Goal: Register for event/course: Register for event/course

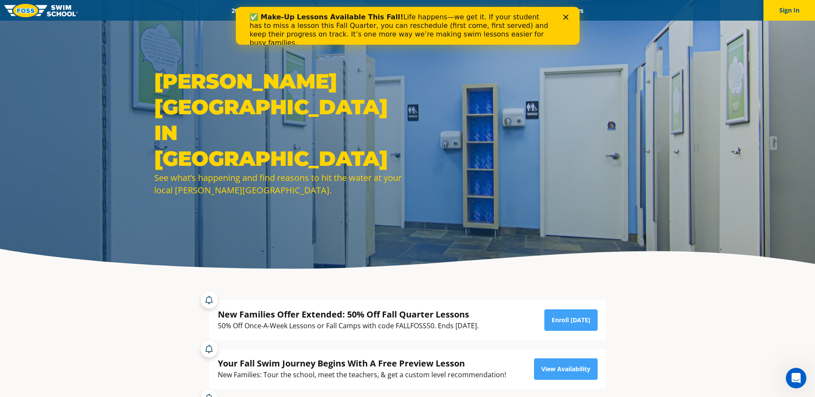
click at [566, 15] on icon "Close" at bounding box center [565, 17] width 5 height 5
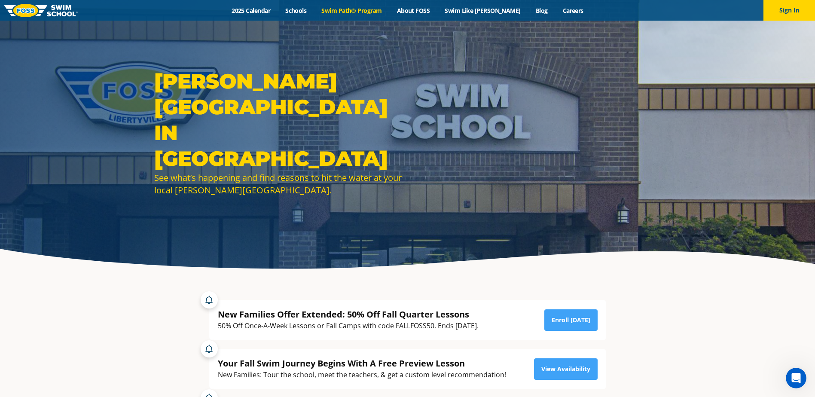
click at [380, 8] on link "Swim Path® Program" at bounding box center [351, 10] width 75 height 8
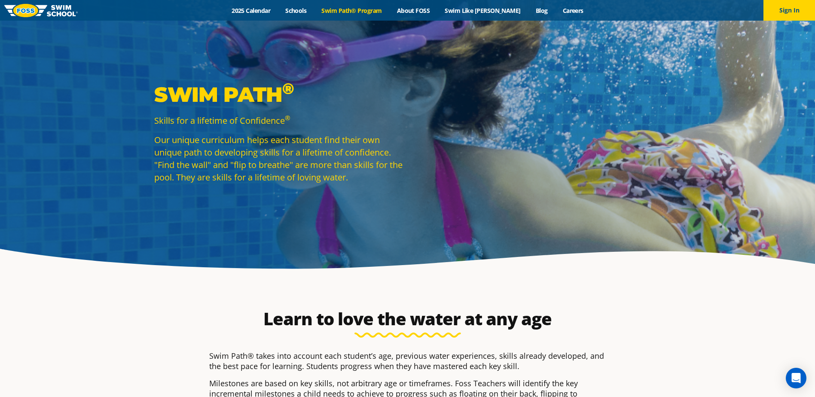
click at [260, 286] on div "Learn to love the water at any age Swim Path® takes into account each student’s…" at bounding box center [408, 383] width 414 height 210
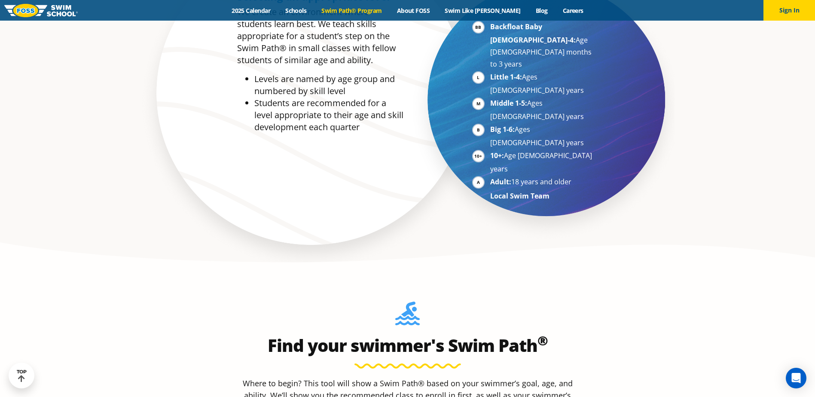
scroll to position [688, 0]
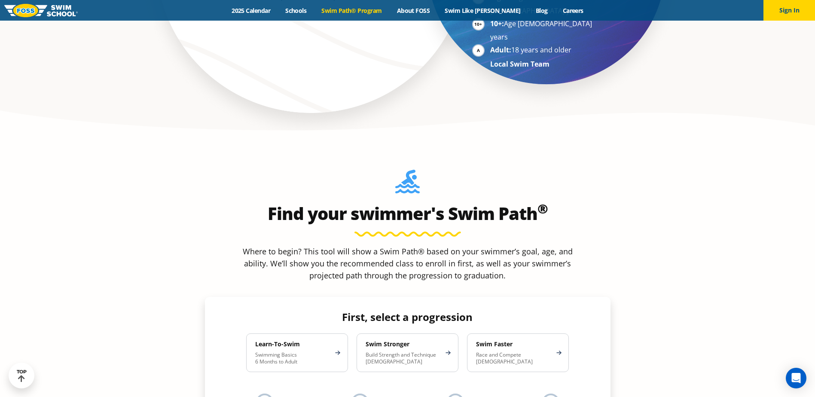
click at [355, 394] on div at bounding box center [359, 402] width 17 height 17
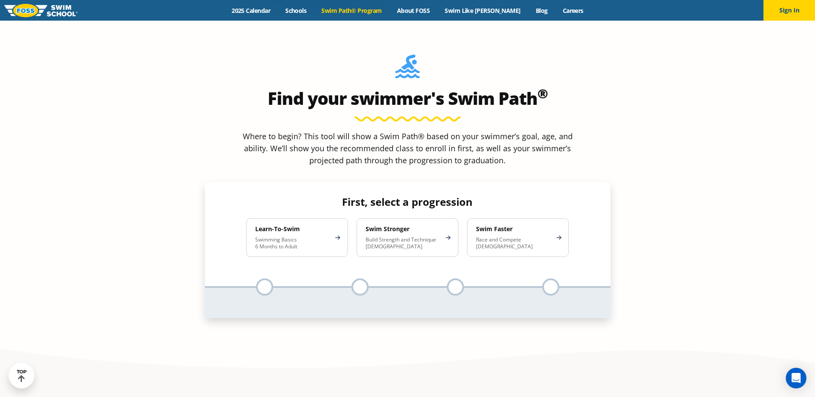
scroll to position [816, 0]
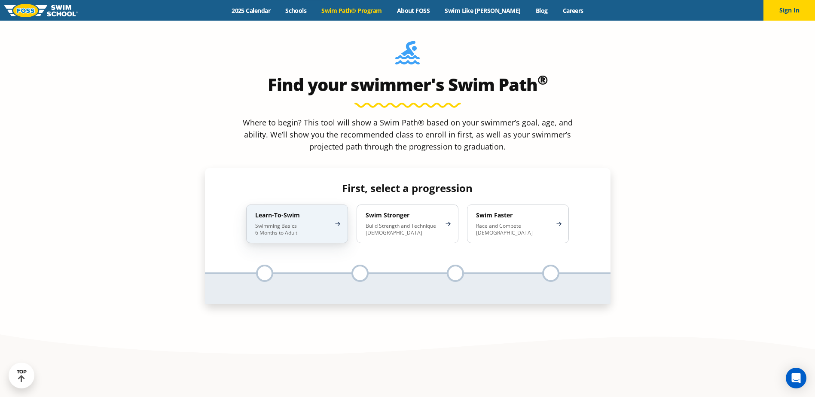
click at [295, 223] on p "Swimming Basics 6 Months to Adult" at bounding box center [292, 230] width 75 height 14
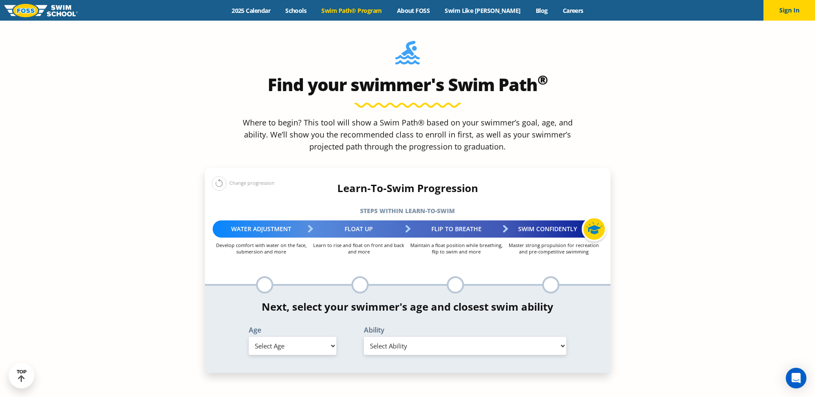
click at [331, 337] on select "Select Age [DEMOGRAPHIC_DATA] months - 1 year 1 year 2 years 3 years 4 years 5 …" at bounding box center [293, 346] width 88 height 18
select select "4-years"
click at [249, 337] on select "Select Age [DEMOGRAPHIC_DATA] months - 1 year 1 year 2 years 3 years 4 years 5 …" at bounding box center [293, 346] width 88 height 18
click at [402, 337] on select "Select Ability First in-water experience When in the water, reliant on a life j…" at bounding box center [465, 346] width 203 height 18
select select "4-years-first-in-water-experience"
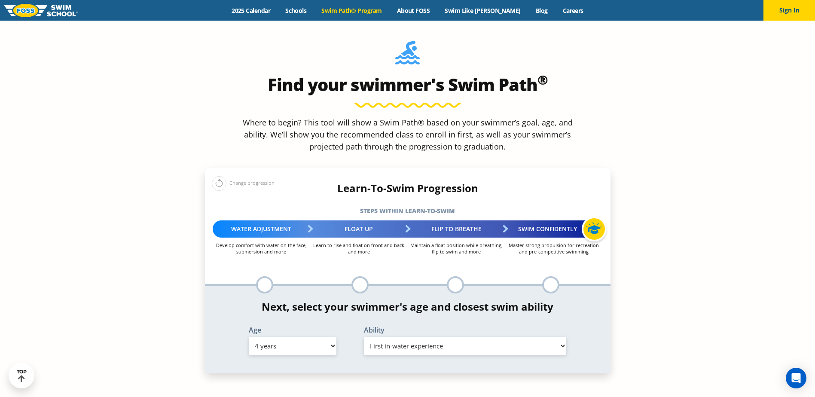
click at [364, 337] on select "Select Ability First in-water experience When in the water, reliant on a life j…" at bounding box center [465, 346] width 203 height 18
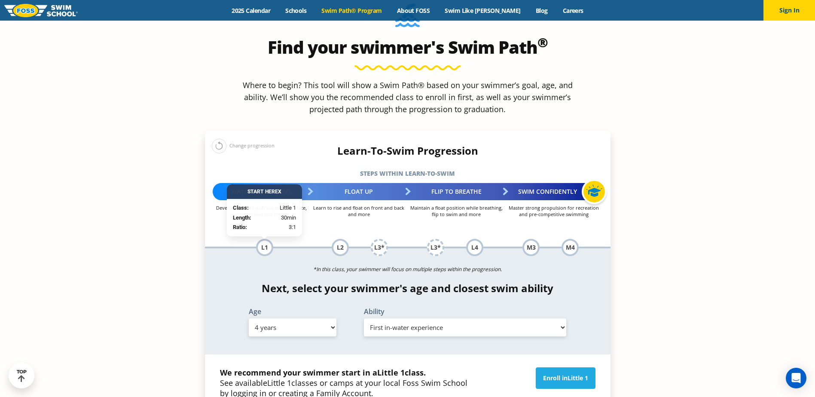
scroll to position [902, 0]
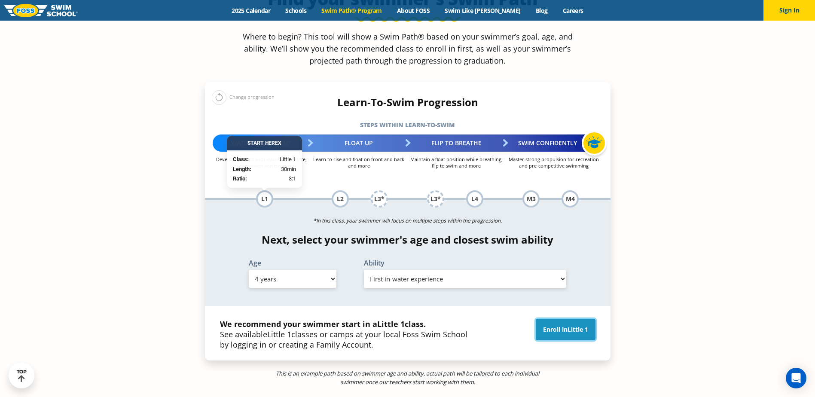
click at [549, 319] on link "Enroll in Little 1" at bounding box center [566, 329] width 60 height 21
